Goal: Task Accomplishment & Management: Use online tool/utility

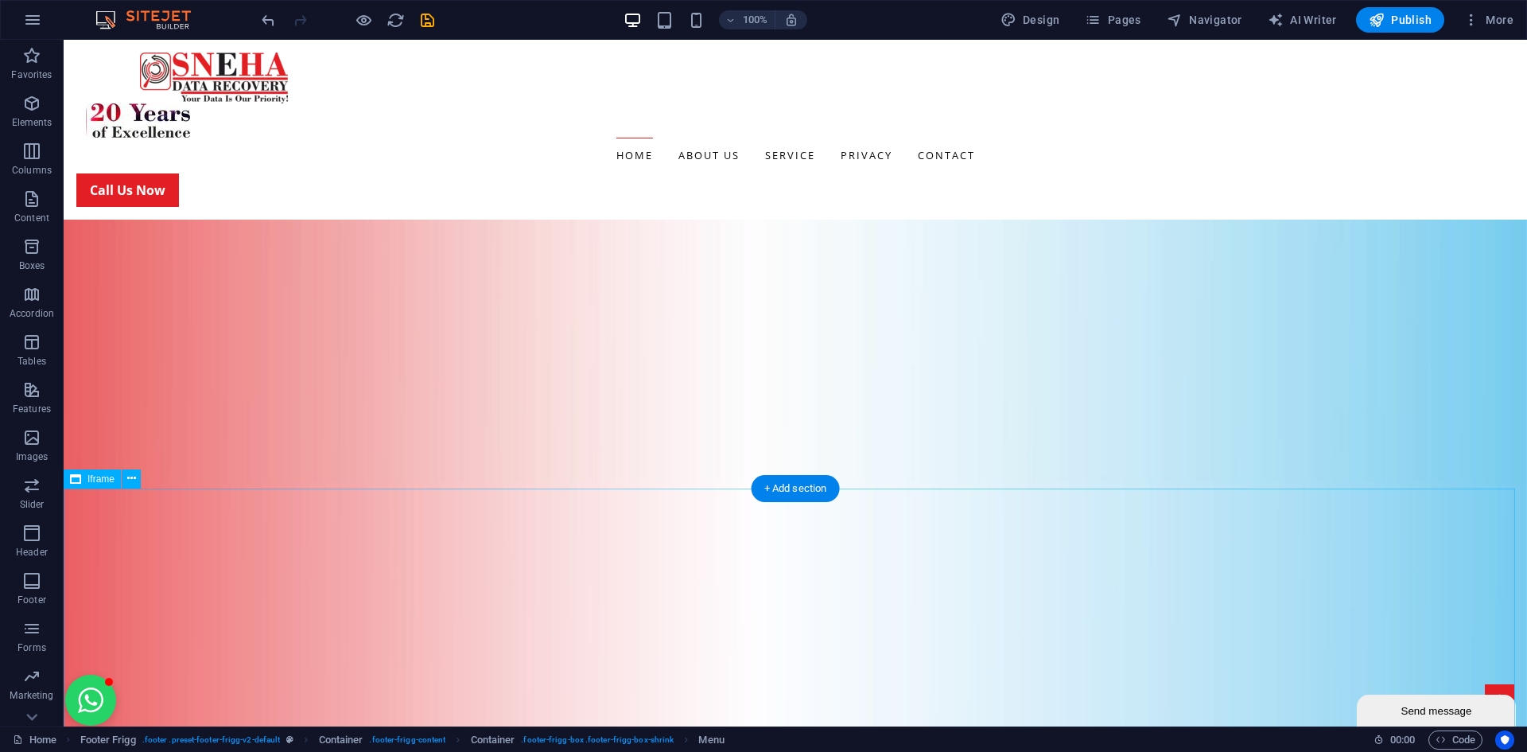
scroll to position [2704, 0]
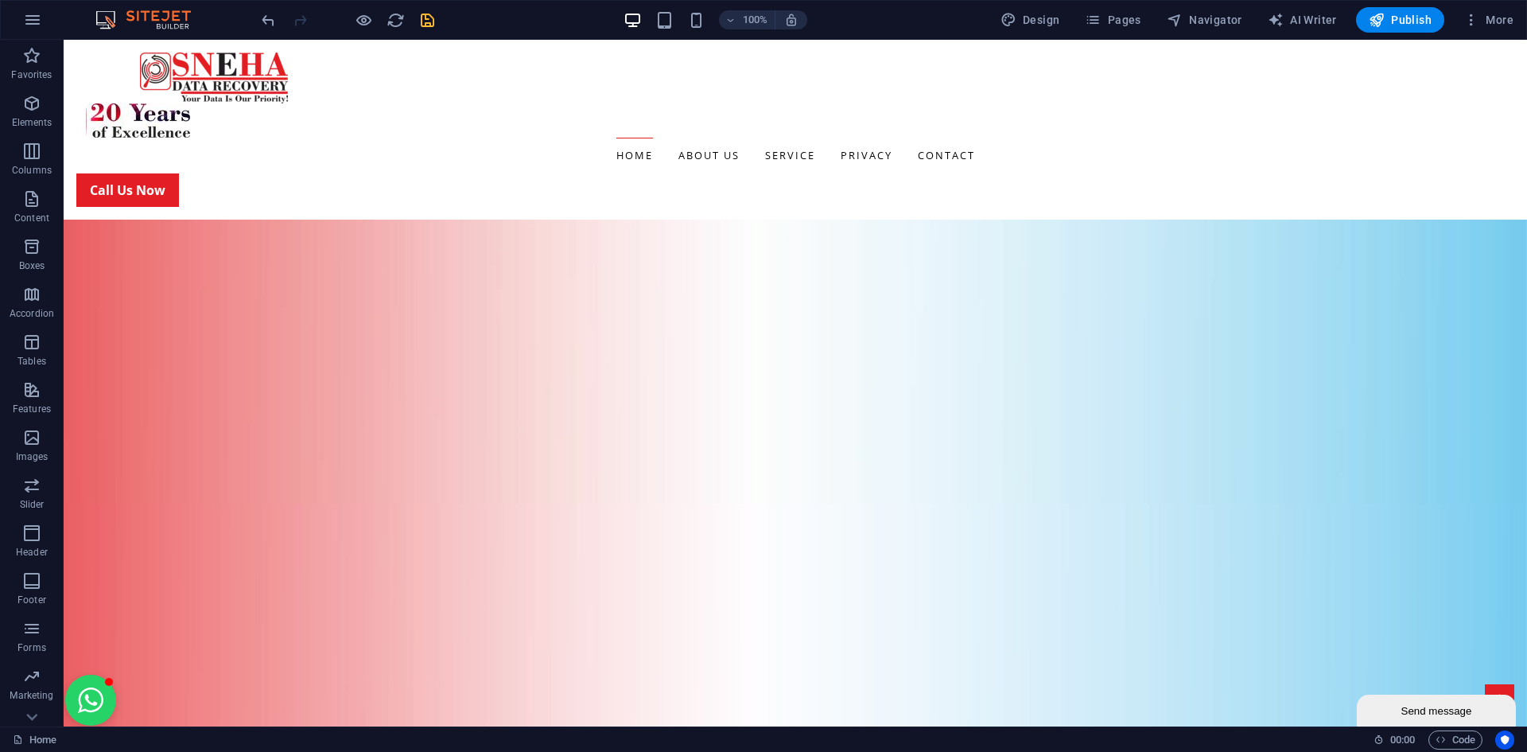
click at [436, 21] on icon "save" at bounding box center [427, 20] width 18 height 18
click at [1040, 138] on nav "Home About us Service Desktop & Laptop Hard Drive External Hard Drive SSD's & N…" at bounding box center [795, 156] width 1438 height 36
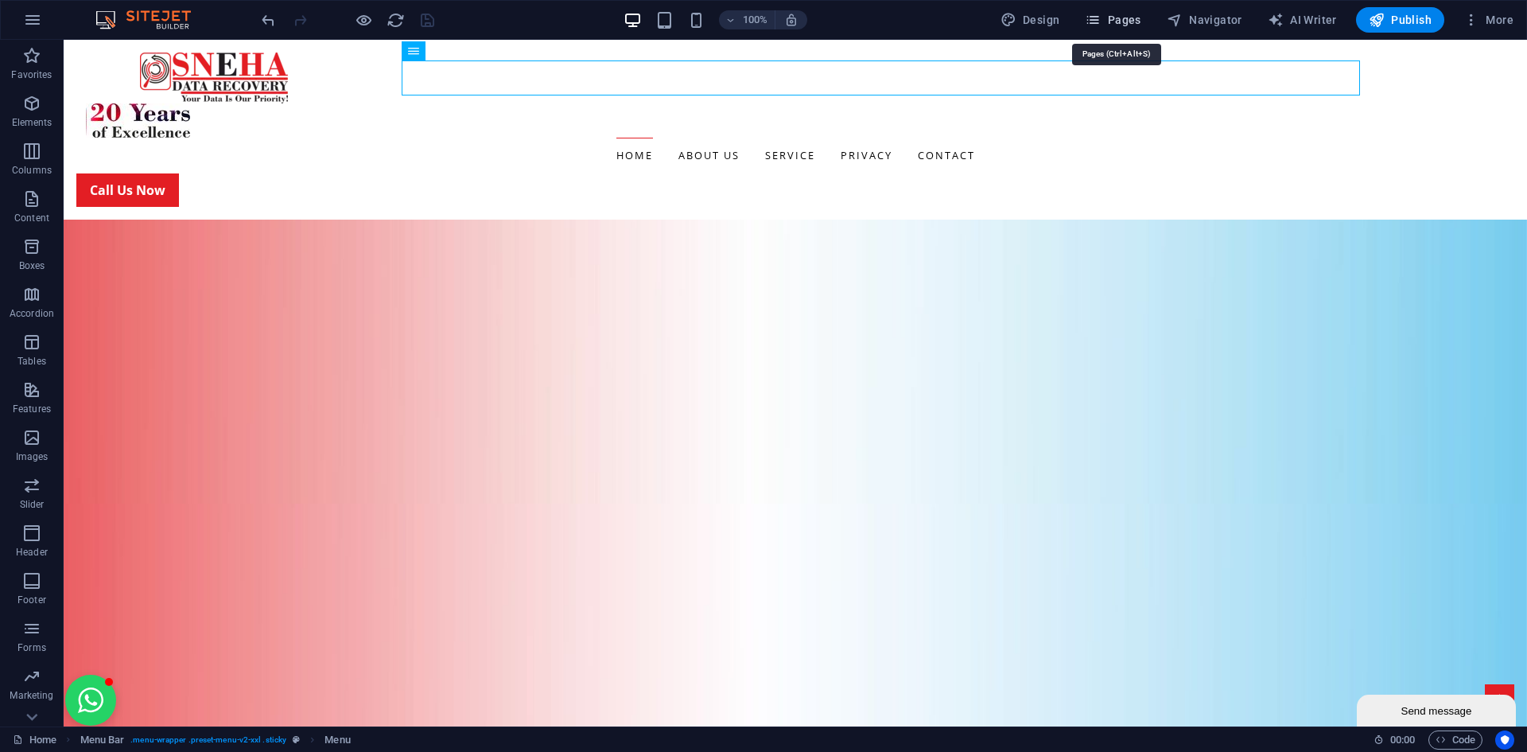
click at [1099, 20] on icon "button" at bounding box center [1093, 20] width 16 height 16
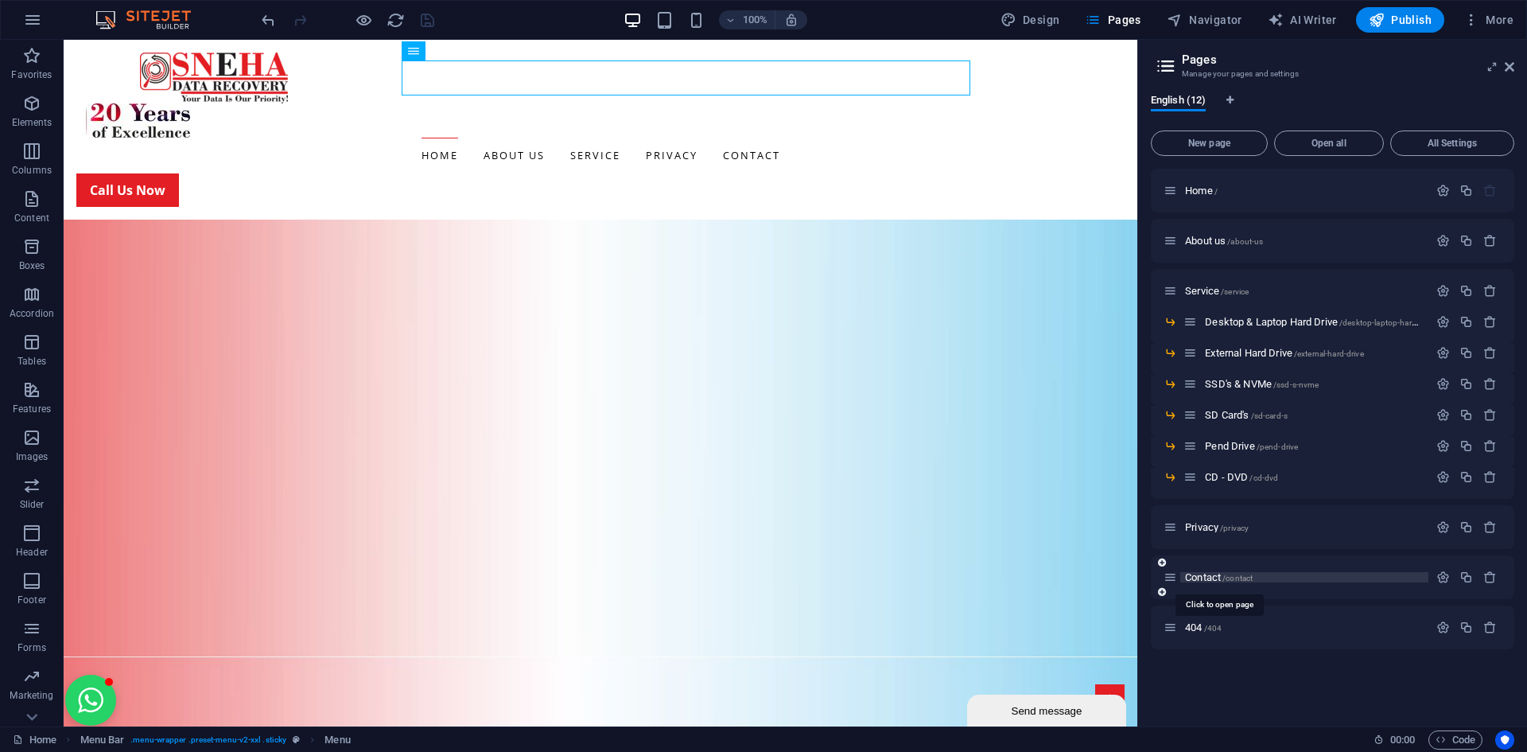
click at [1200, 576] on span "Contact /contact" at bounding box center [1219, 577] width 68 height 12
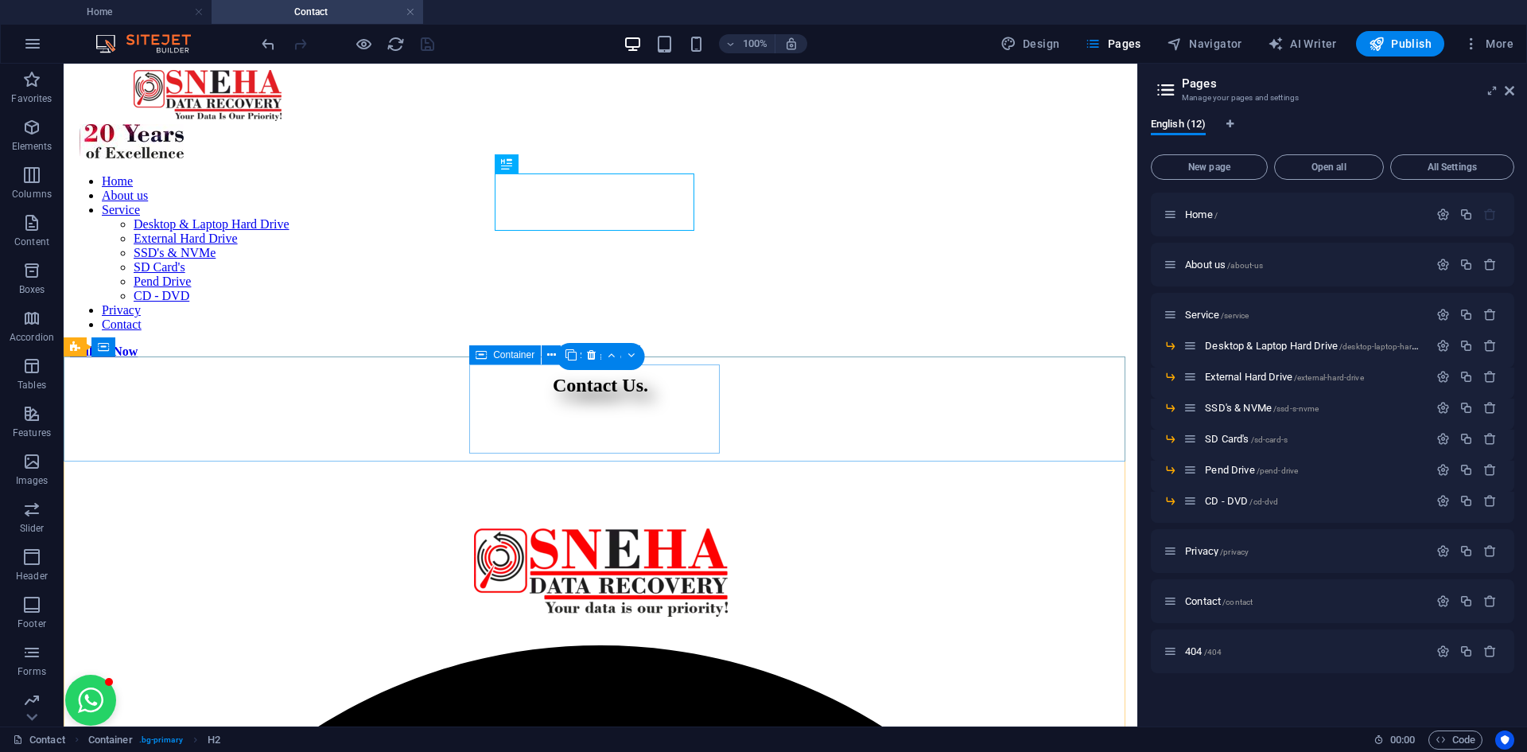
scroll to position [0, 0]
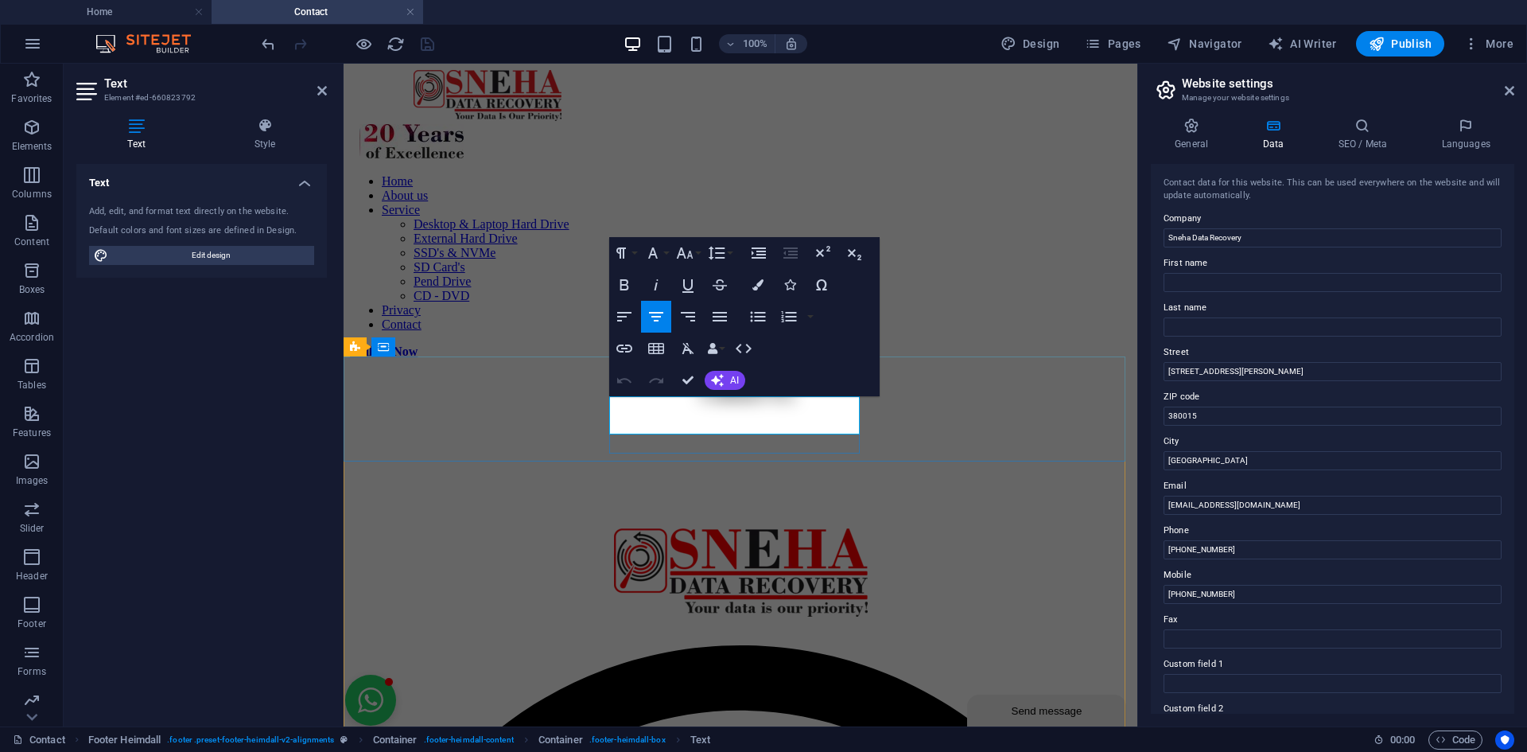
click at [1033, 428] on figure at bounding box center [740, 428] width 781 height 0
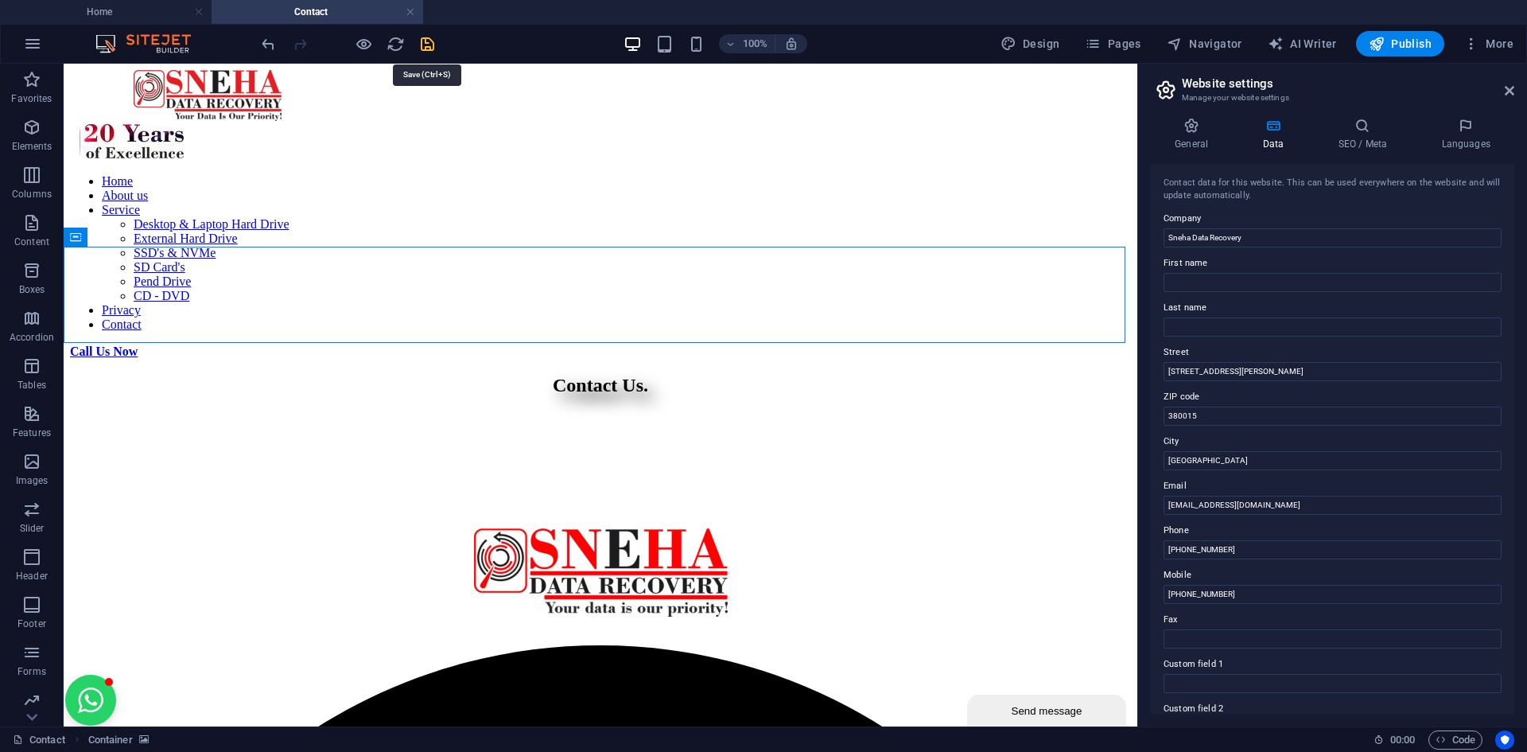
click at [435, 41] on icon "save" at bounding box center [427, 44] width 18 height 18
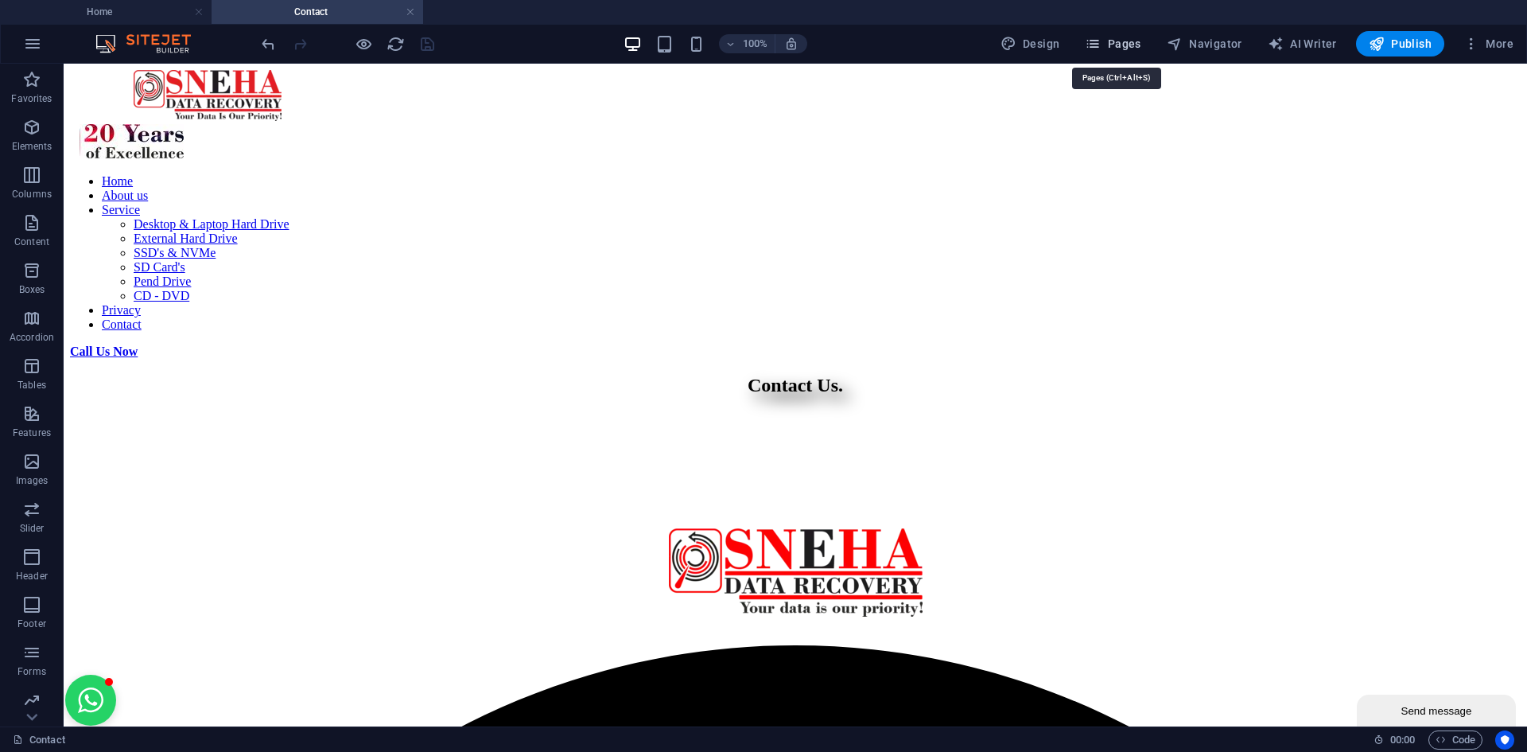
click at [1123, 41] on span "Pages" at bounding box center [1113, 44] width 56 height 16
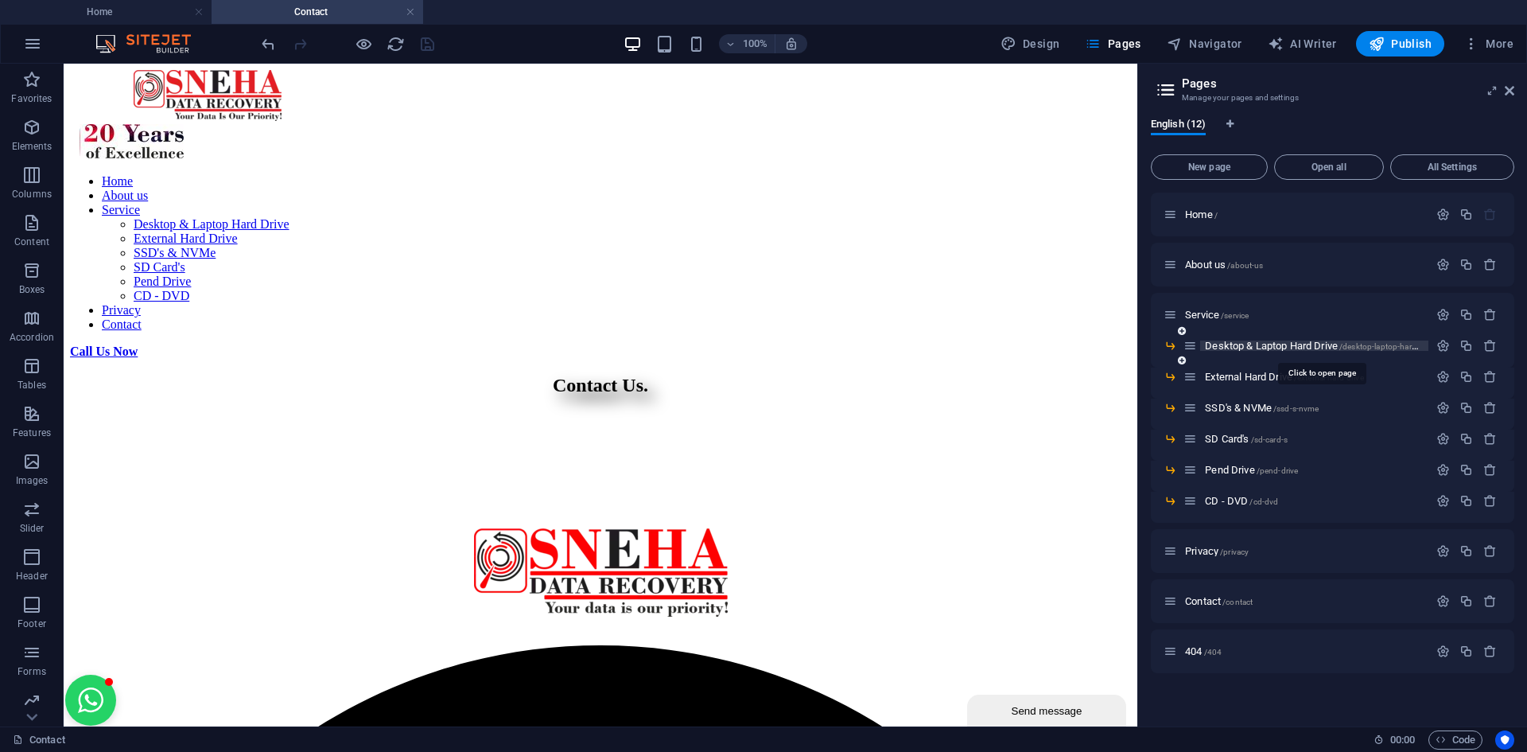
click at [1242, 348] on span "Desktop & Laptop Hard Drive /desktop-laptop-hard-drive" at bounding box center [1320, 346] width 231 height 12
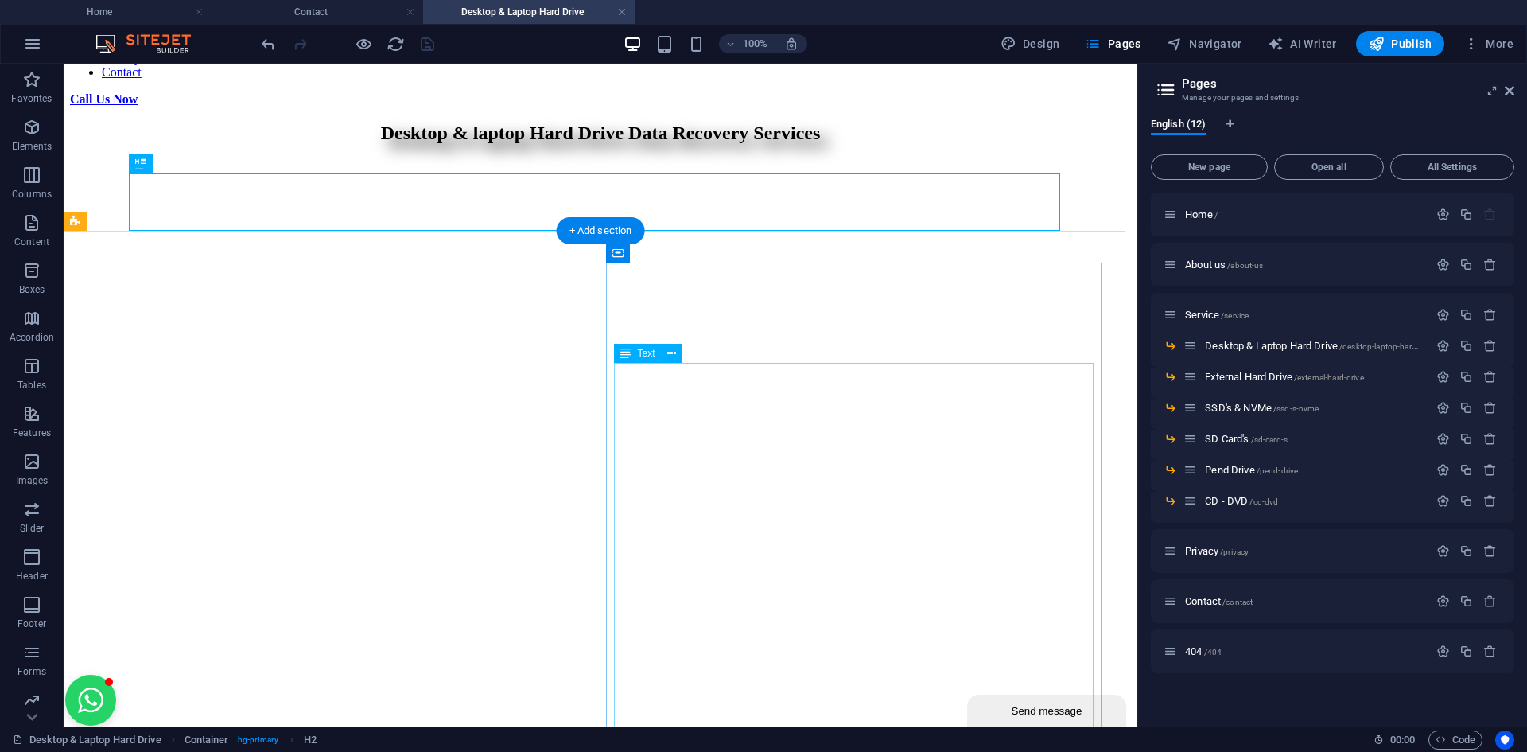
scroll to position [336, 0]
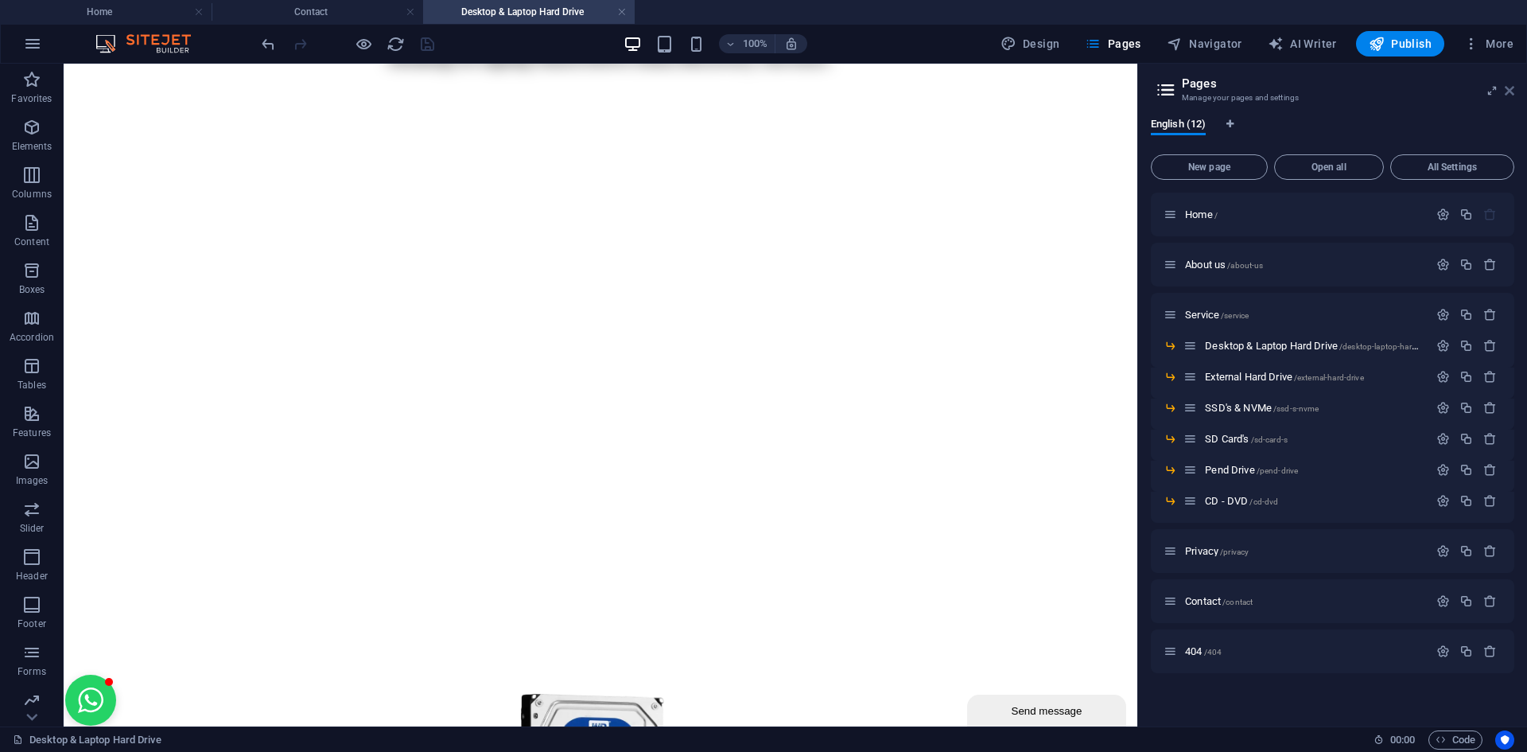
click at [1511, 96] on icon at bounding box center [1510, 90] width 10 height 13
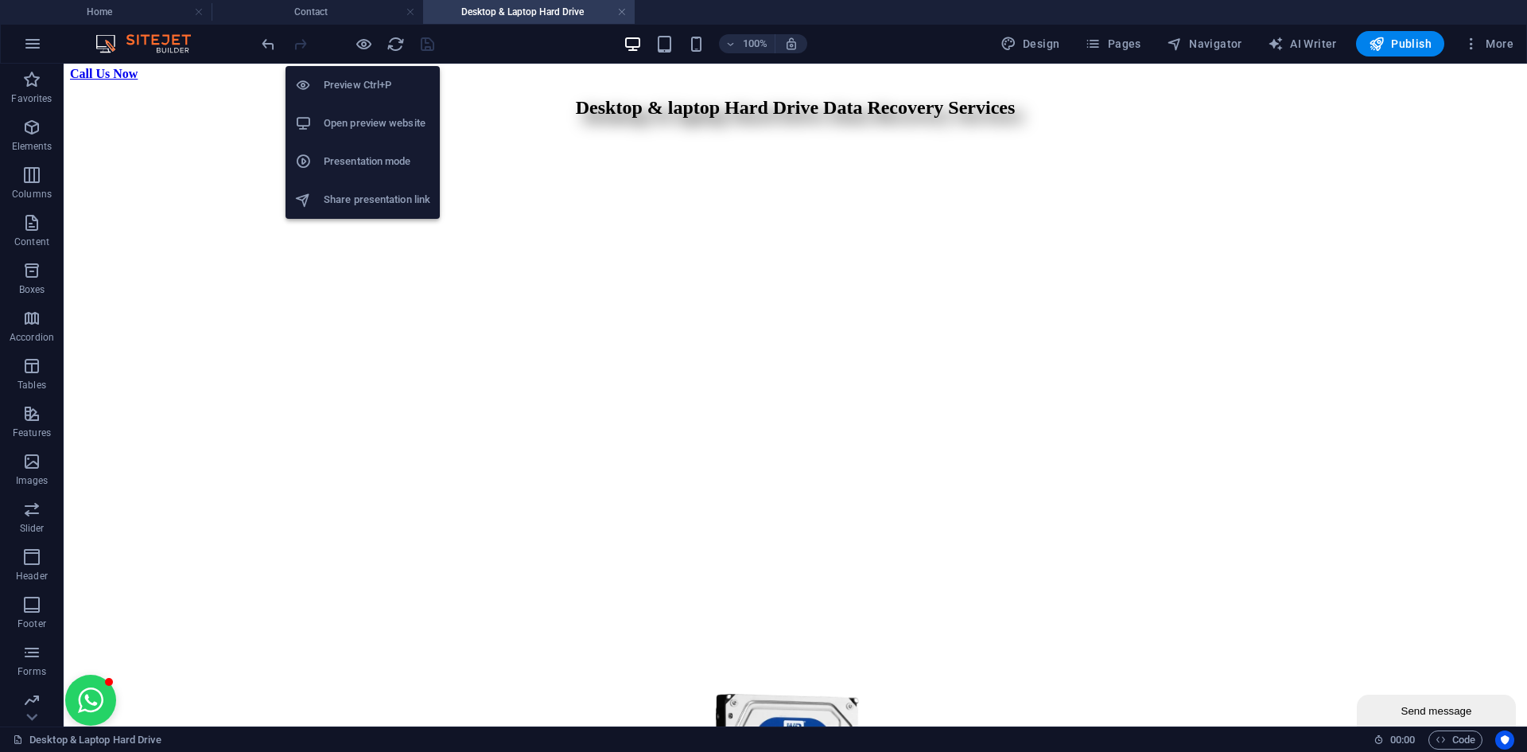
click at [368, 126] on h6 "Open preview website" at bounding box center [377, 123] width 107 height 19
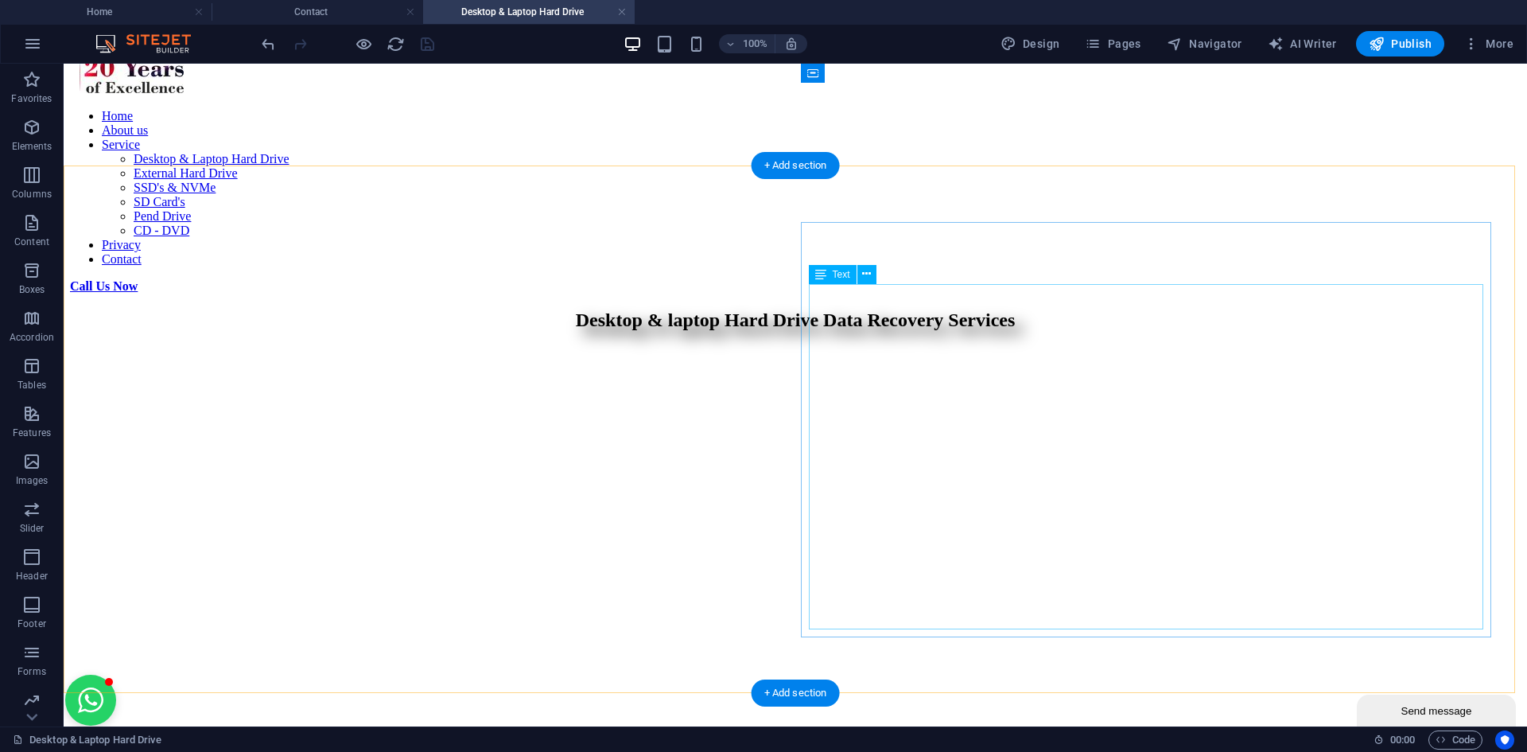
scroll to position [0, 0]
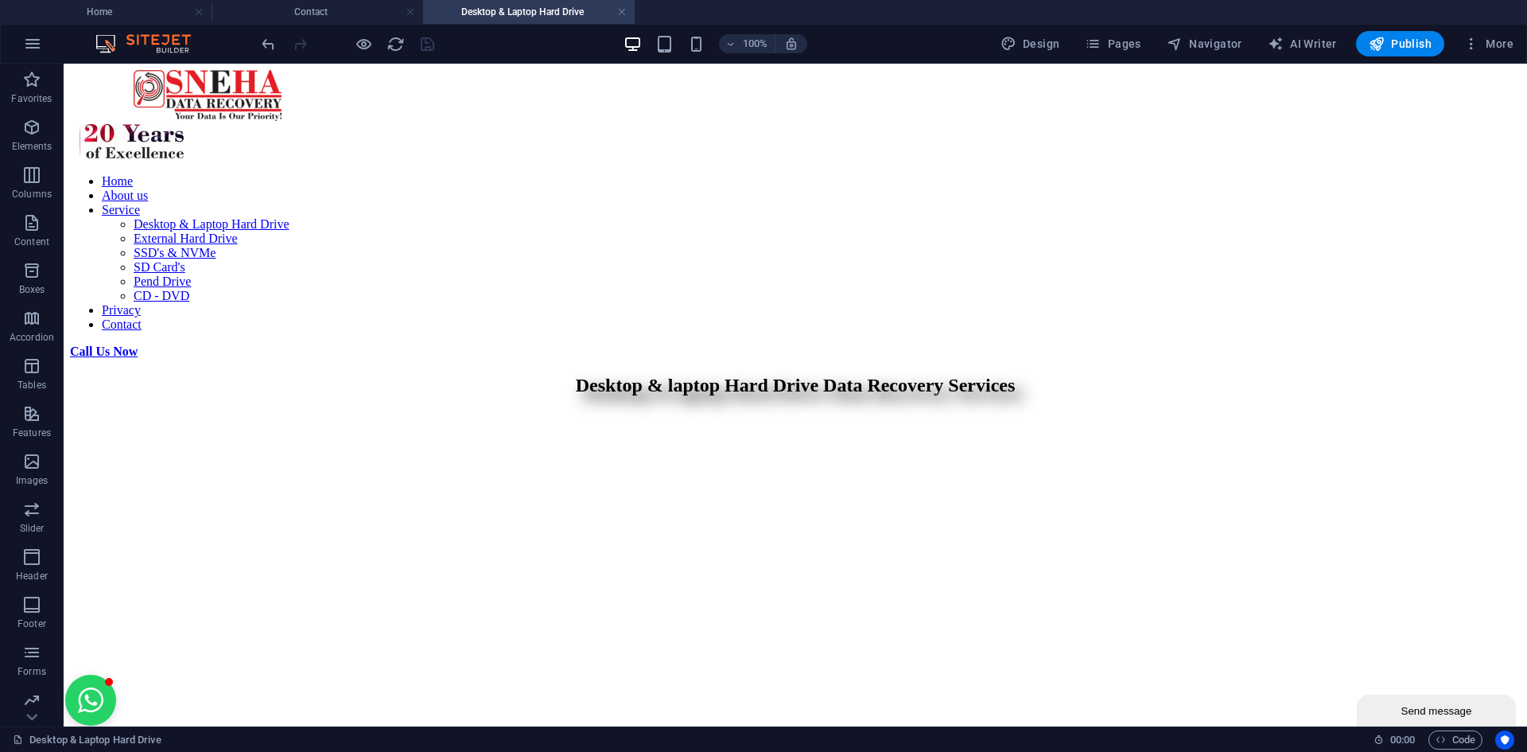
click at [621, 11] on link at bounding box center [622, 12] width 10 height 15
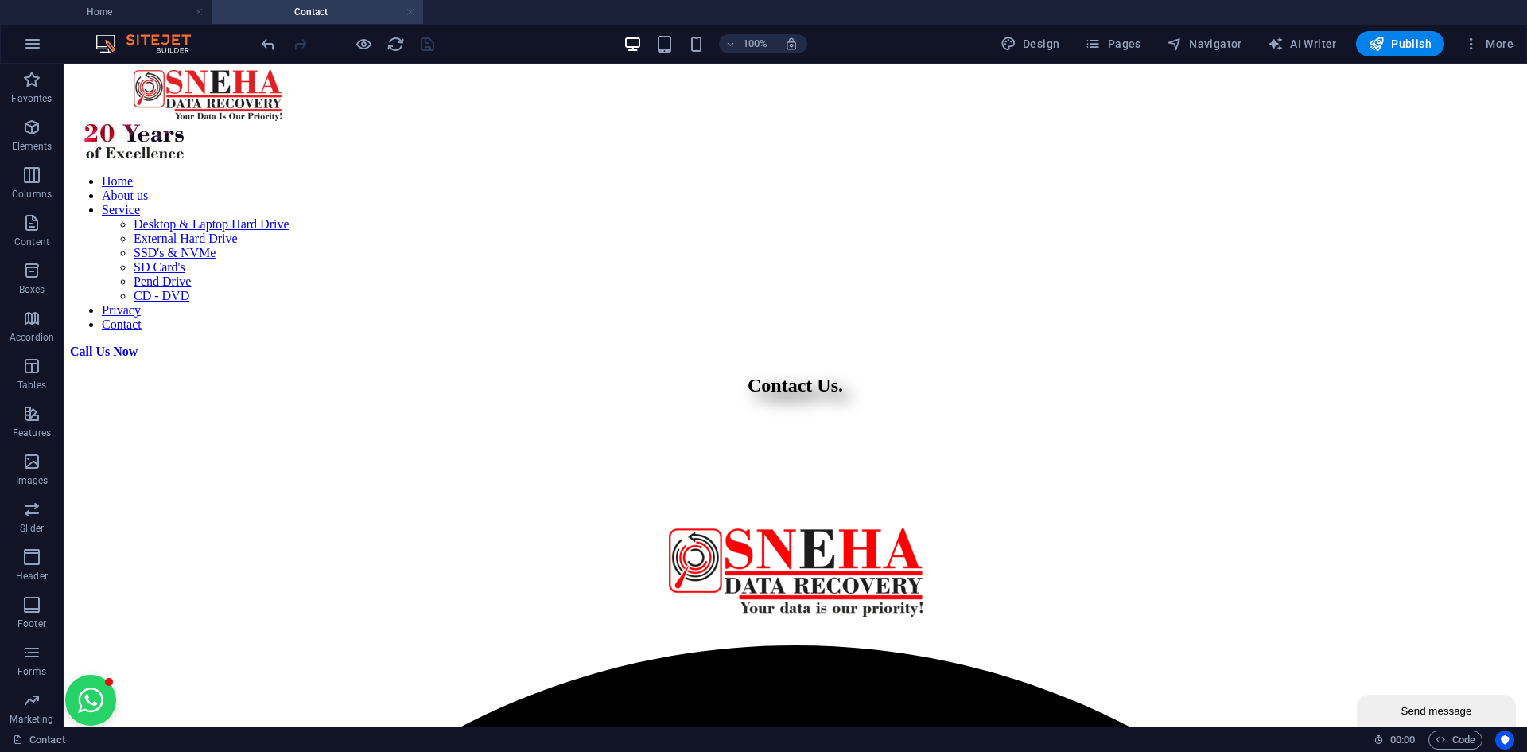
click at [407, 7] on link at bounding box center [411, 12] width 10 height 15
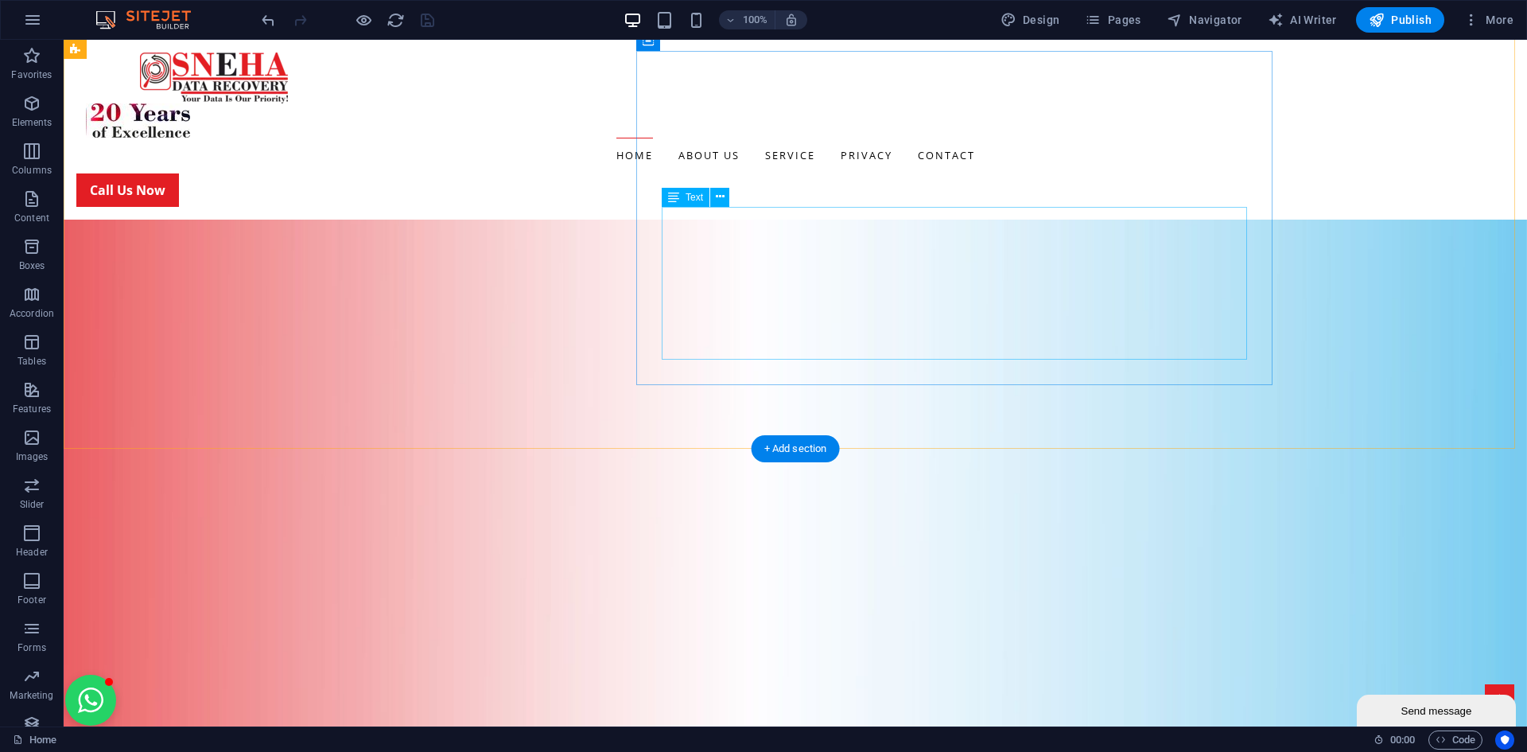
scroll to position [3022, 0]
click at [1388, 21] on span "Publish" at bounding box center [1400, 20] width 63 height 16
